Goal: Task Accomplishment & Management: Manage account settings

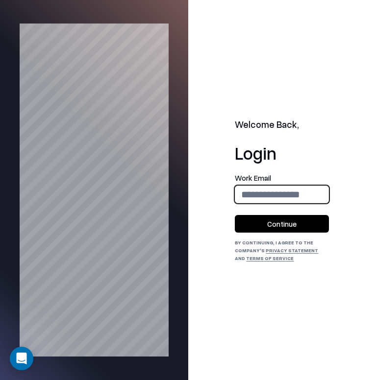
click at [275, 195] on input "email" at bounding box center [281, 194] width 93 height 23
type input "**********"
click at [300, 221] on button "Continue" at bounding box center [282, 224] width 94 height 18
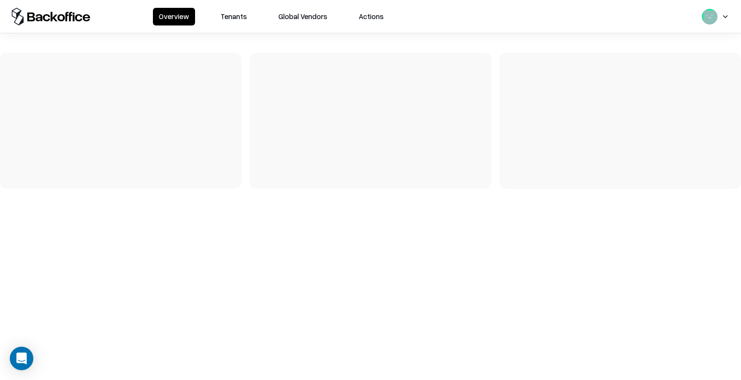
click at [230, 15] on button "Tenants" at bounding box center [234, 17] width 38 height 18
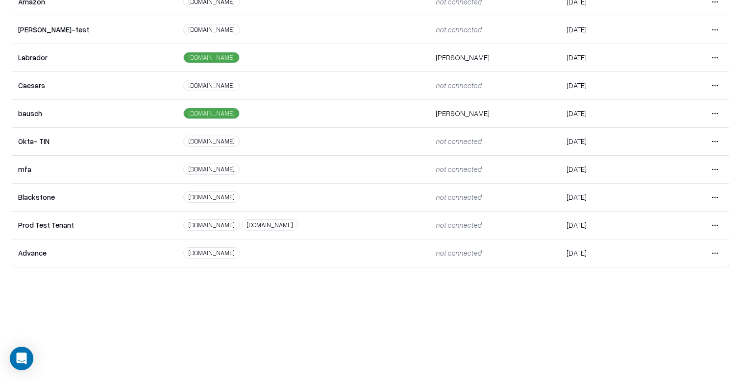
scroll to position [103, 0]
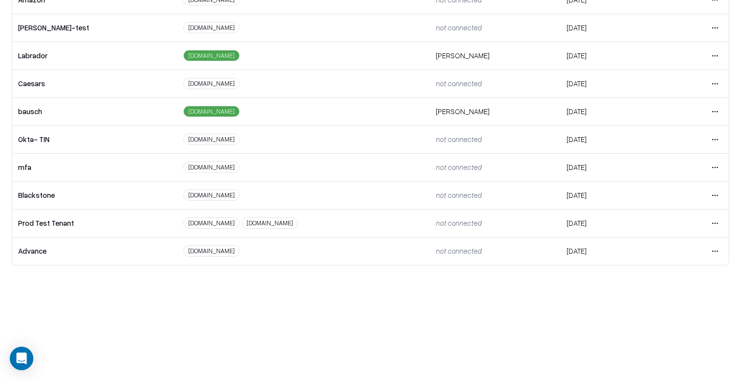
click at [725, 250] on td "Open menu" at bounding box center [690, 251] width 75 height 28
click at [718, 250] on html "Overview Tenants Global Vendors Actions Tenants Add Tenant Tenant name Domain A…" at bounding box center [370, 87] width 741 height 380
click at [681, 329] on div "Login to tenant" at bounding box center [674, 333] width 106 height 20
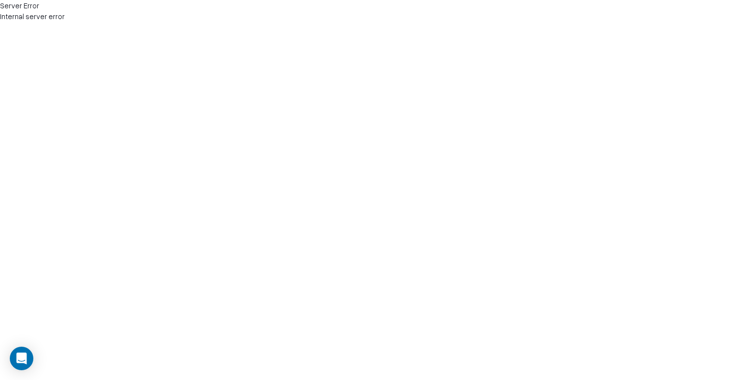
scroll to position [103, 0]
